Goal: Transaction & Acquisition: Purchase product/service

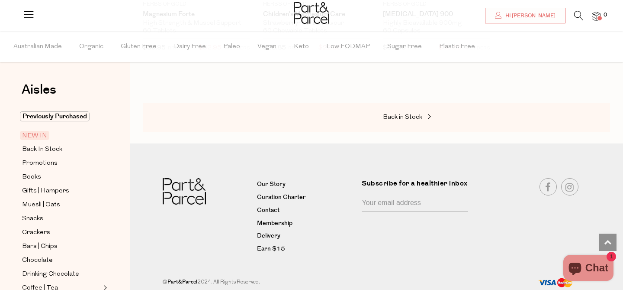
scroll to position [18, 0]
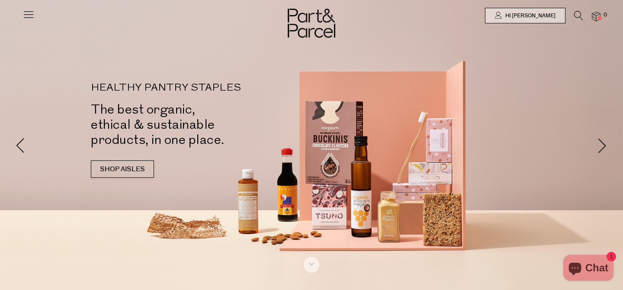
click at [131, 168] on link "SHOP AISLES" at bounding box center [122, 168] width 63 height 17
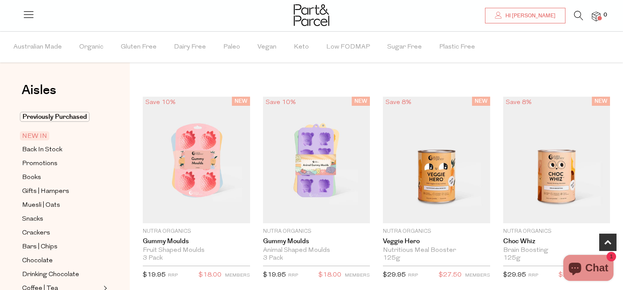
scroll to position [439, 0]
click at [51, 162] on span "Promotions" at bounding box center [39, 163] width 35 height 10
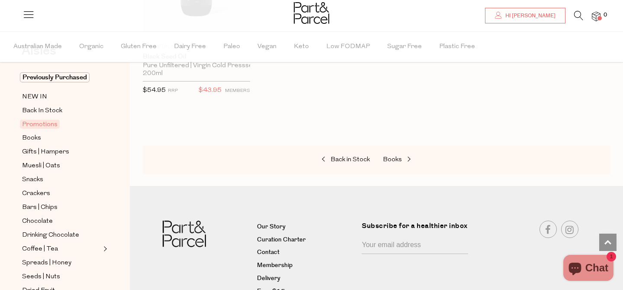
scroll to position [609, 0]
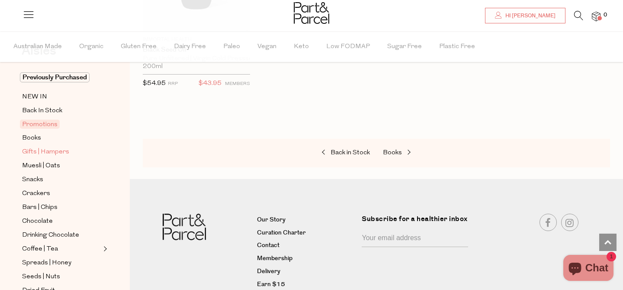
click at [40, 151] on span "Gifts | Hampers" at bounding box center [45, 152] width 47 height 10
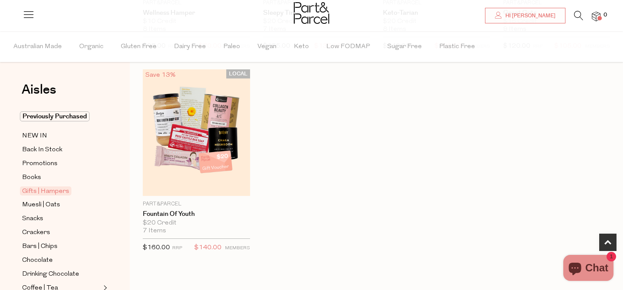
scroll to position [446, 0]
click at [55, 204] on span "Muesli | Oats" at bounding box center [41, 205] width 38 height 10
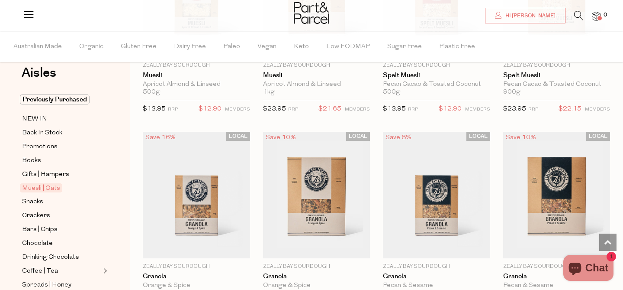
scroll to position [1401, 0]
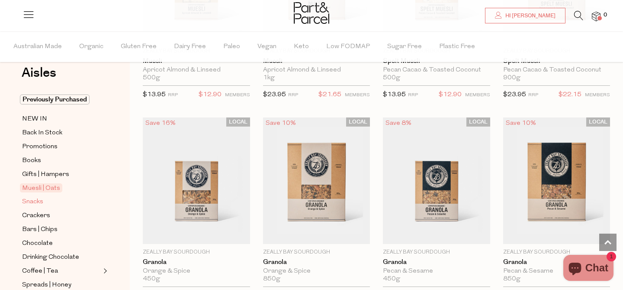
click at [32, 202] on span "Snacks" at bounding box center [32, 201] width 21 height 10
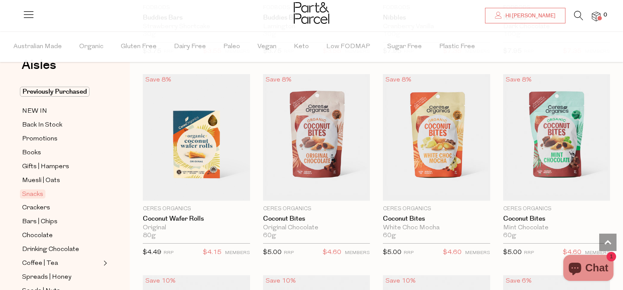
scroll to position [1447, 0]
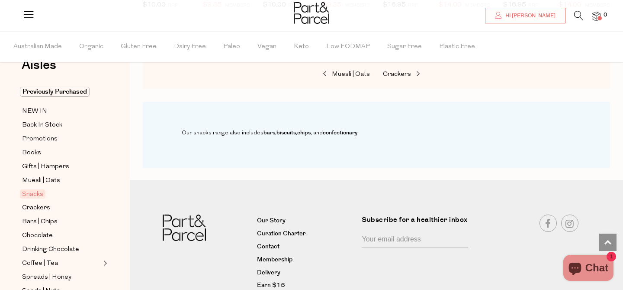
scroll to position [3500, 0]
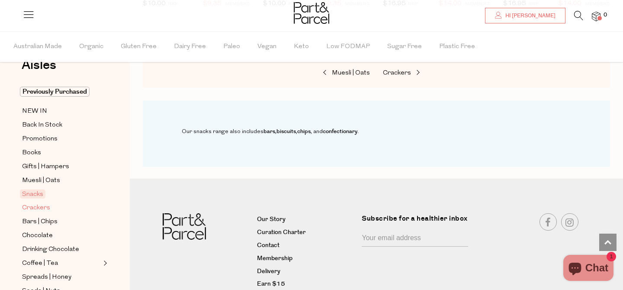
click at [48, 206] on span "Crackers" at bounding box center [36, 208] width 28 height 10
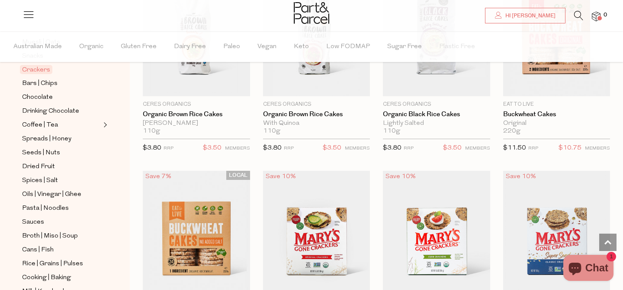
scroll to position [170, 0]
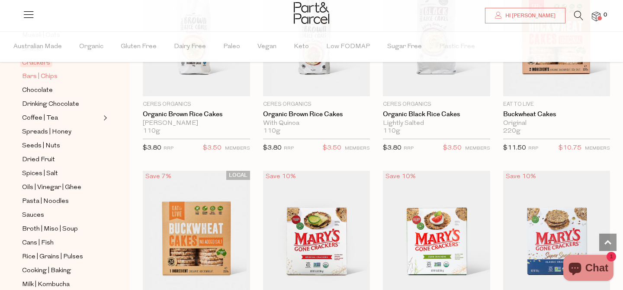
click at [48, 76] on span "Bars | Chips" at bounding box center [39, 76] width 35 height 10
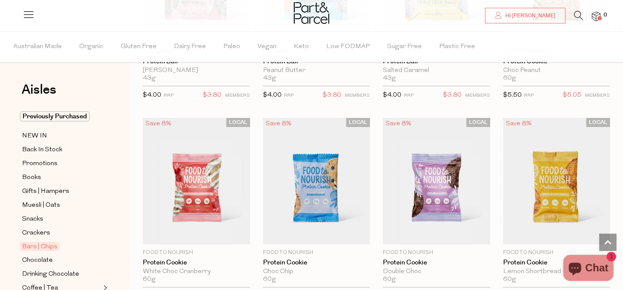
scroll to position [2205, 0]
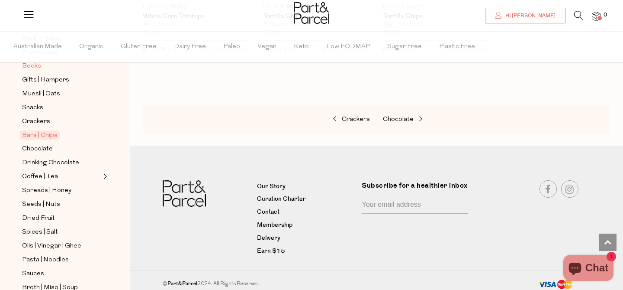
scroll to position [112, 0]
click at [42, 147] on span "Chocolate" at bounding box center [37, 148] width 31 height 10
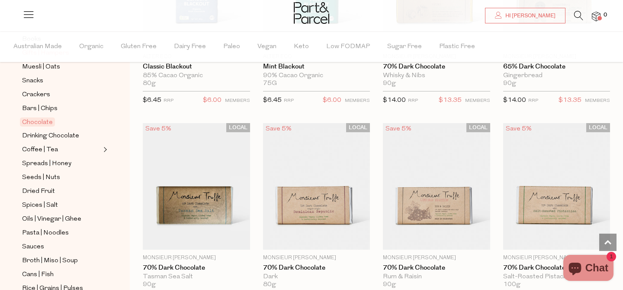
scroll to position [140, 0]
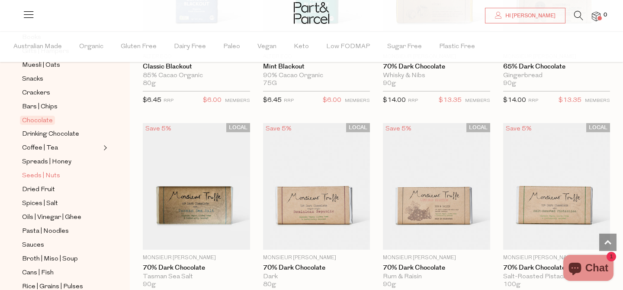
click at [53, 175] on span "Seeds | Nuts" at bounding box center [41, 176] width 38 height 10
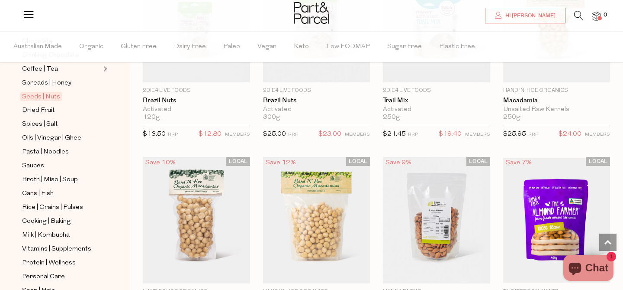
scroll to position [222, 0]
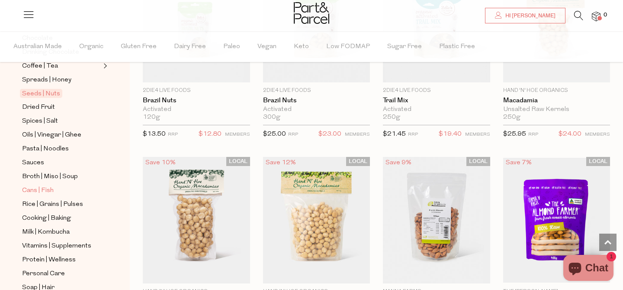
click at [48, 190] on span "Cans | Fish" at bounding box center [38, 190] width 32 height 10
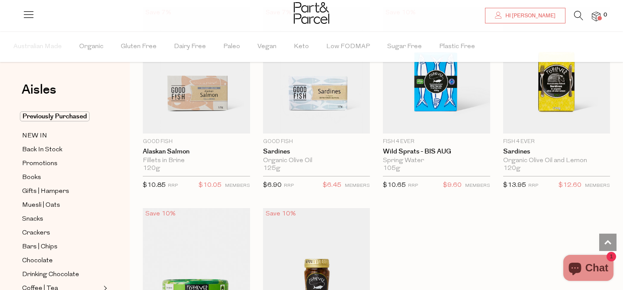
scroll to position [1112, 0]
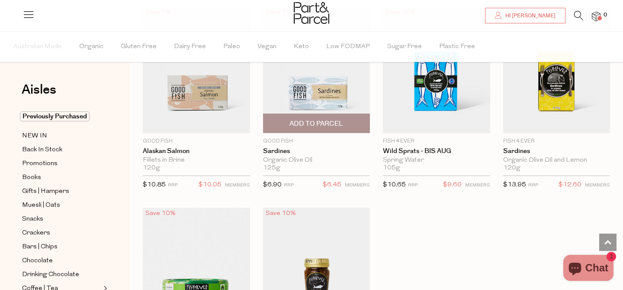
click at [316, 120] on span "Add To Parcel" at bounding box center [317, 123] width 54 height 9
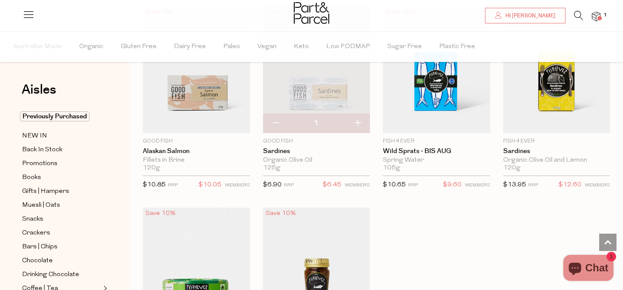
click at [358, 122] on button "button" at bounding box center [357, 123] width 25 height 19
type input "2"
click at [358, 122] on button "button" at bounding box center [357, 123] width 25 height 19
type input "3"
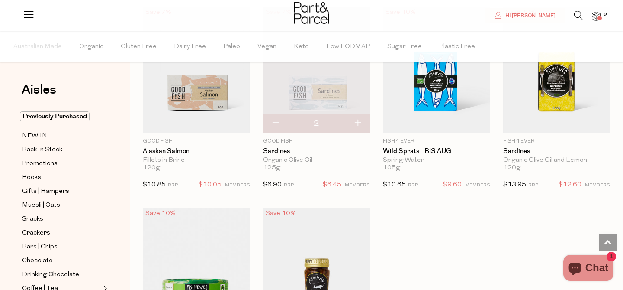
type input "3"
click at [358, 122] on button "button" at bounding box center [357, 123] width 25 height 19
type input "4"
click at [358, 120] on button "button" at bounding box center [357, 123] width 25 height 19
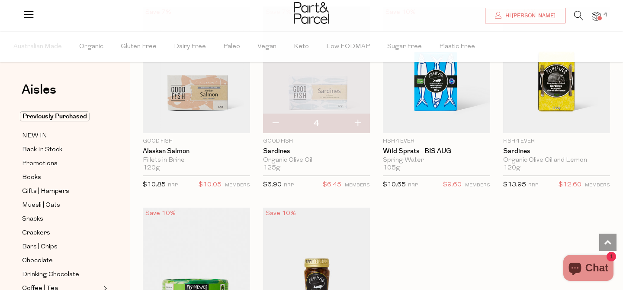
type input "5"
click at [358, 120] on button "button" at bounding box center [357, 123] width 25 height 19
type input "6"
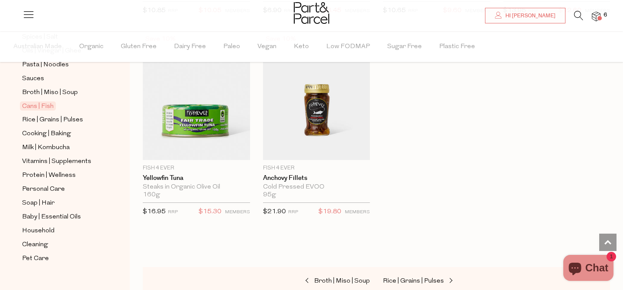
scroll to position [310, 0]
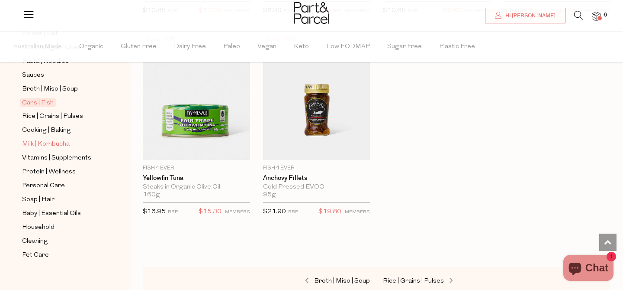
click at [49, 144] on span "Milk | Kombucha" at bounding box center [46, 144] width 48 height 10
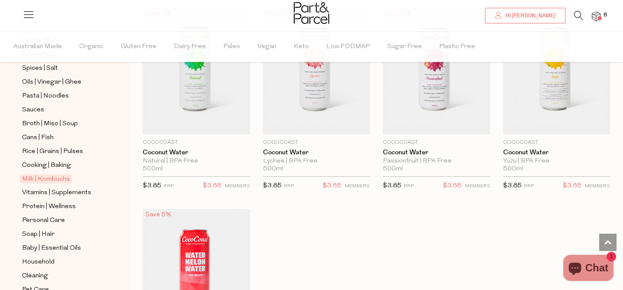
scroll to position [276, 0]
click at [64, 205] on span "Protein | Wellness" at bounding box center [49, 206] width 54 height 10
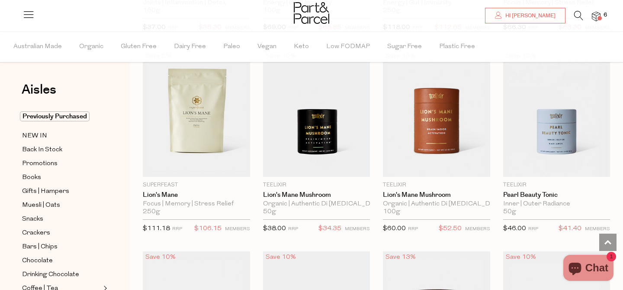
scroll to position [1871, 0]
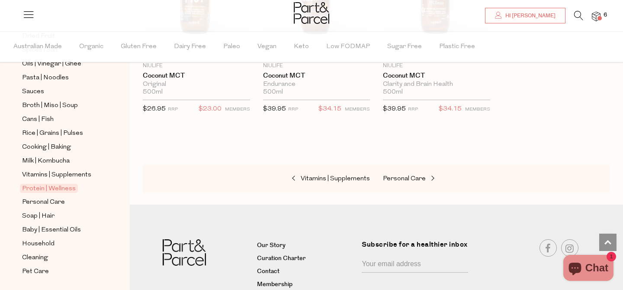
scroll to position [318, 0]
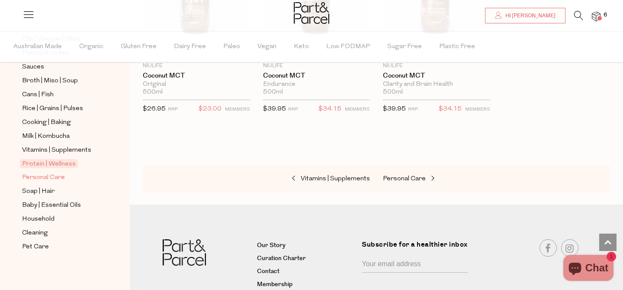
click at [47, 177] on span "Personal Care" at bounding box center [43, 177] width 43 height 10
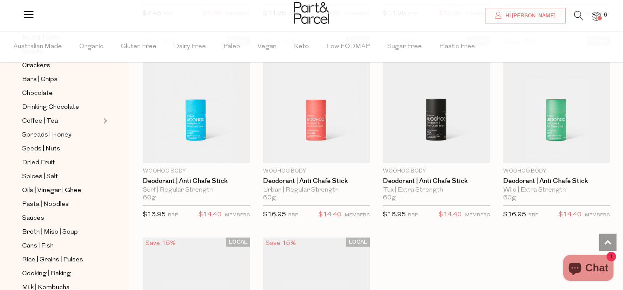
scroll to position [161, 0]
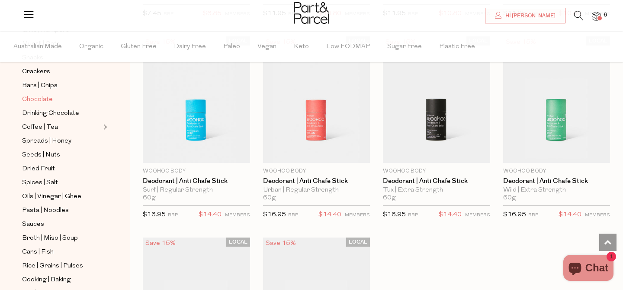
click at [44, 99] on span "Chocolate" at bounding box center [37, 99] width 31 height 10
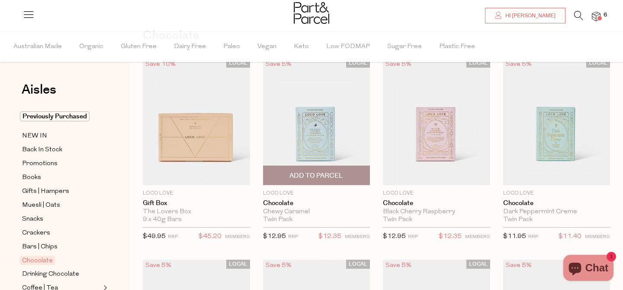
scroll to position [64, 0]
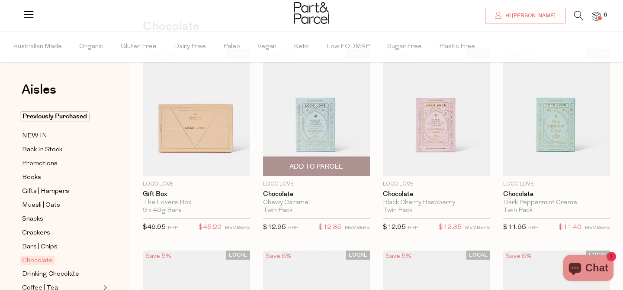
click at [324, 165] on span "Add To Parcel" at bounding box center [317, 166] width 54 height 9
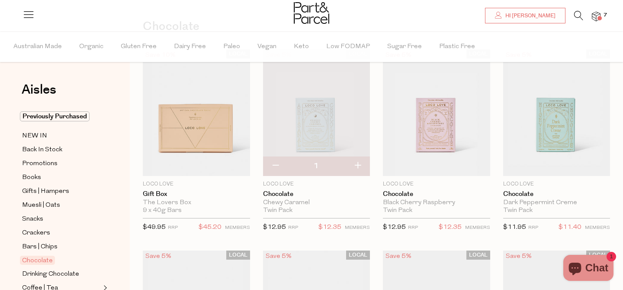
click at [358, 164] on button "button" at bounding box center [357, 165] width 25 height 19
type input "2"
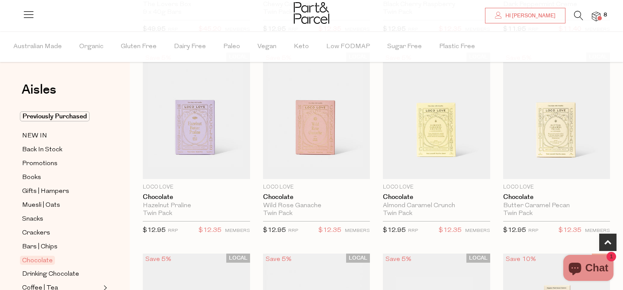
scroll to position [262, 0]
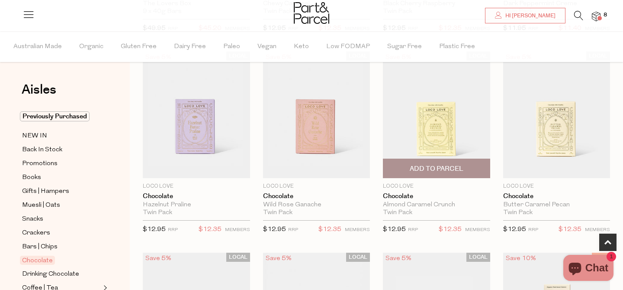
click at [439, 166] on span "Add To Parcel" at bounding box center [437, 168] width 54 height 9
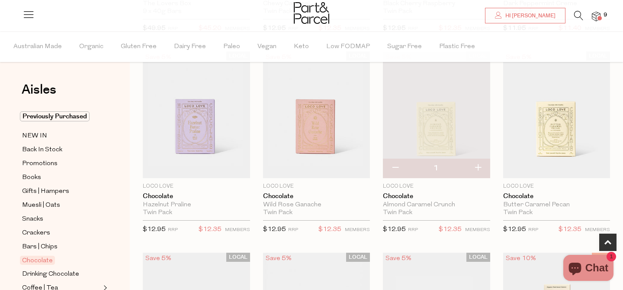
click at [480, 165] on button "button" at bounding box center [478, 167] width 25 height 19
type input "2"
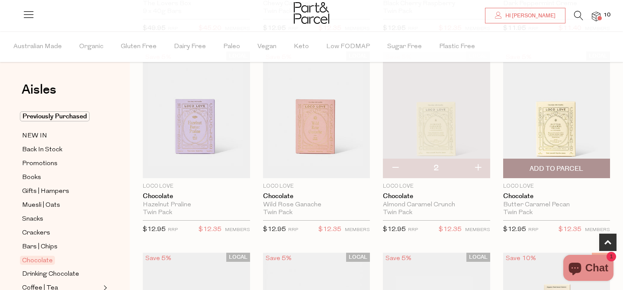
click at [562, 166] on span "Add To Parcel" at bounding box center [557, 168] width 54 height 9
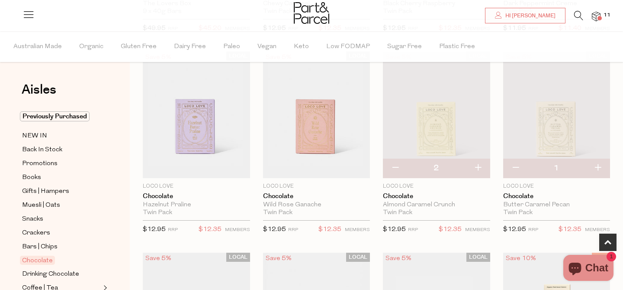
click at [600, 166] on button "button" at bounding box center [598, 167] width 25 height 19
type input "2"
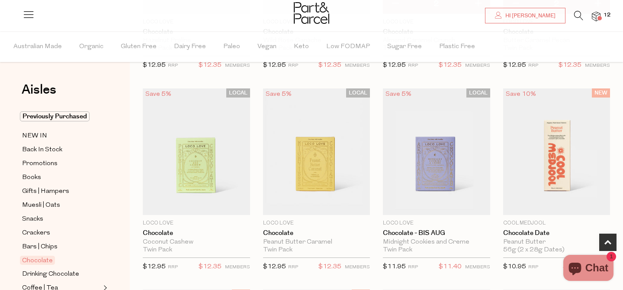
scroll to position [427, 0]
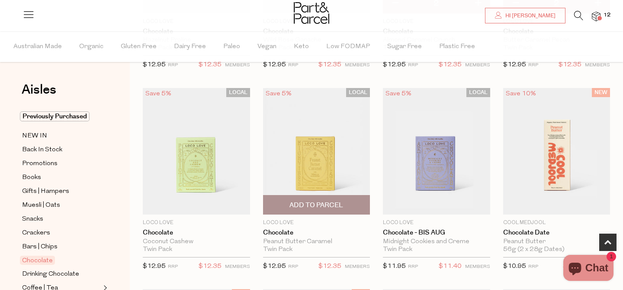
click at [316, 202] on span "Add To Parcel" at bounding box center [317, 204] width 54 height 9
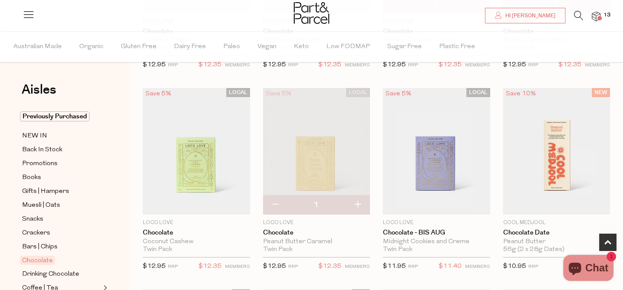
click at [359, 201] on button "button" at bounding box center [357, 204] width 25 height 19
type input "2"
click at [596, 17] on img at bounding box center [596, 17] width 9 height 10
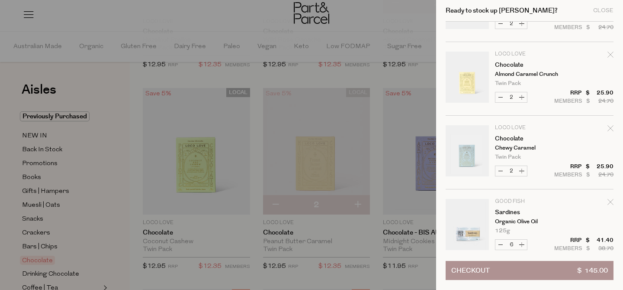
scroll to position [214, 0]
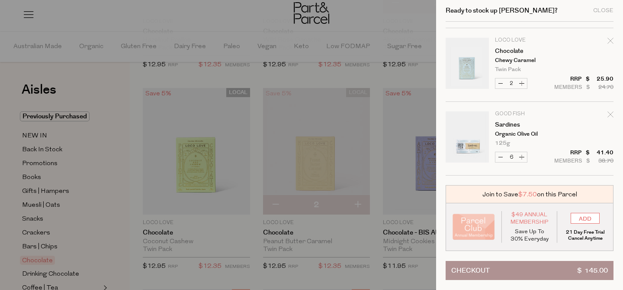
click at [507, 267] on button "Checkout $ 145.00" at bounding box center [530, 270] width 168 height 19
